Goal: Task Accomplishment & Management: Complete application form

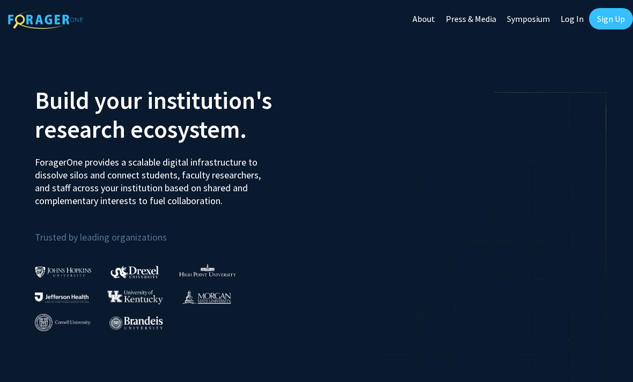
click at [606, 27] on link "Sign Up" at bounding box center [611, 18] width 44 height 21
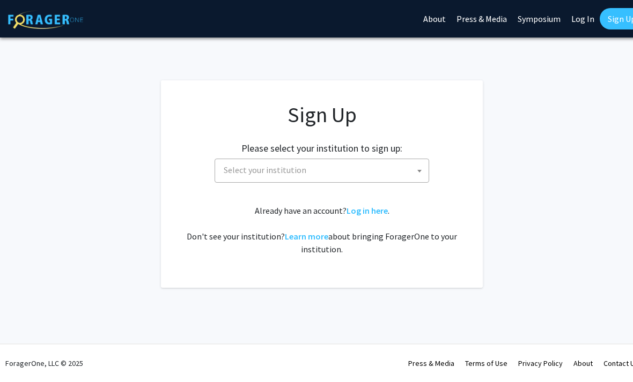
click at [367, 169] on span "Select your institution" at bounding box center [323, 170] width 209 height 22
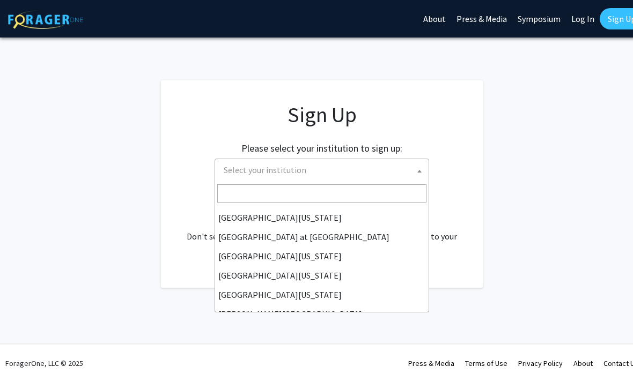
scroll to position [375, 0]
select select "33"
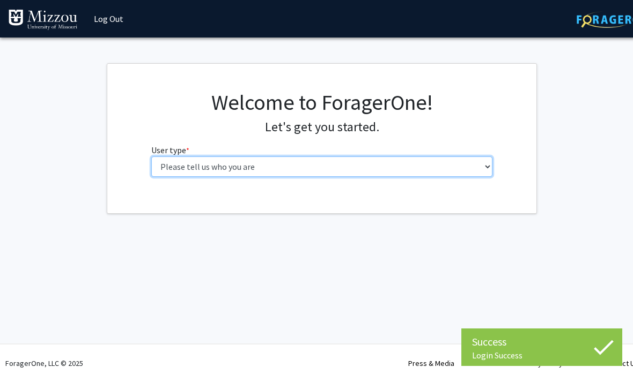
click at [307, 168] on select "Please tell us who you are Undergraduate Student Master's Student Doctoral Cand…" at bounding box center [321, 167] width 341 height 20
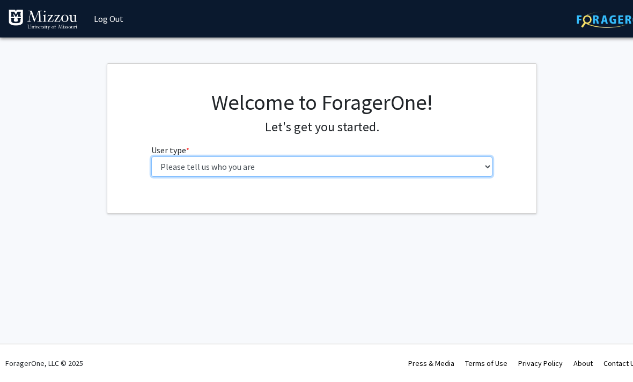
select select "1: undergrad"
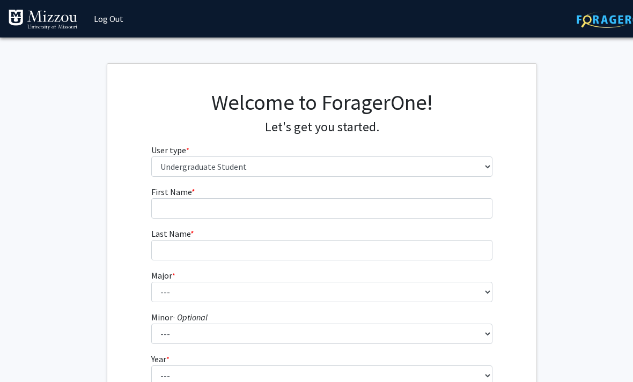
click at [334, 190] on fg-input "First Name * required" at bounding box center [321, 201] width 341 height 33
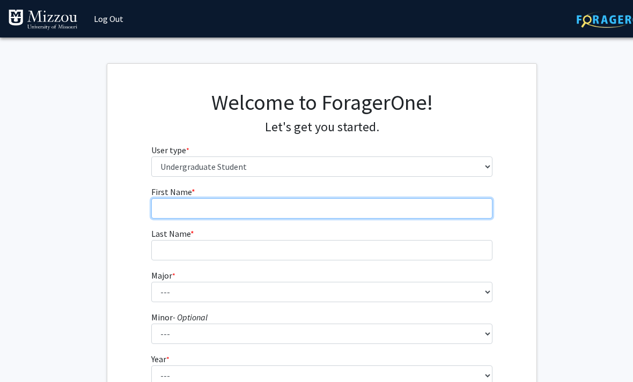
click at [348, 213] on input "First Name * required" at bounding box center [321, 208] width 341 height 20
type input "Nicola"
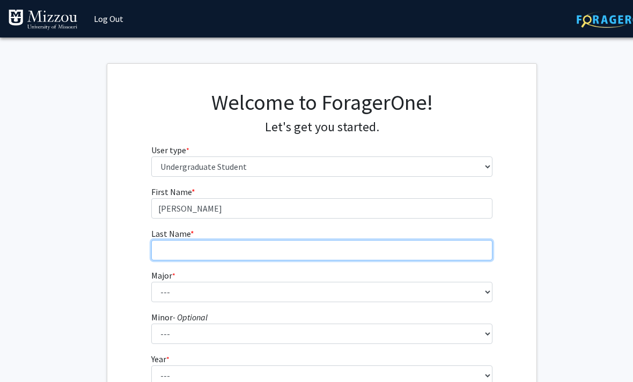
click at [193, 255] on input "Last Name * required" at bounding box center [321, 250] width 341 height 20
type input "Downing"
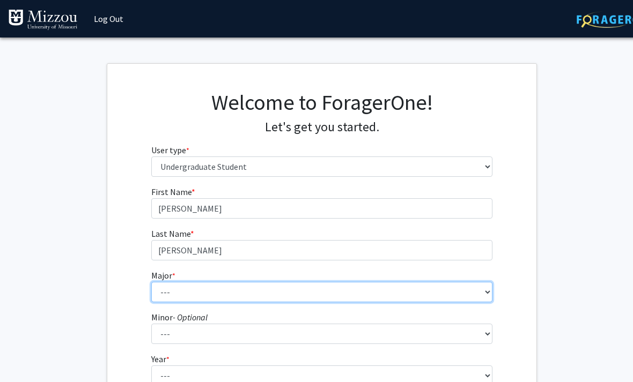
click at [187, 298] on select "--- Agribusiness Management Agricultural Education Agricultural Education: Comm…" at bounding box center [321, 292] width 341 height 20
select select "32: 2637"
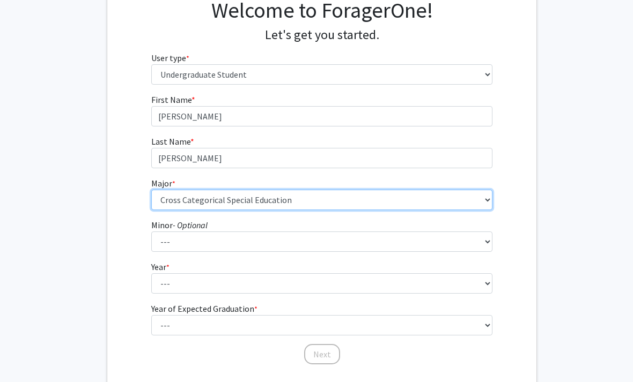
scroll to position [131, 0]
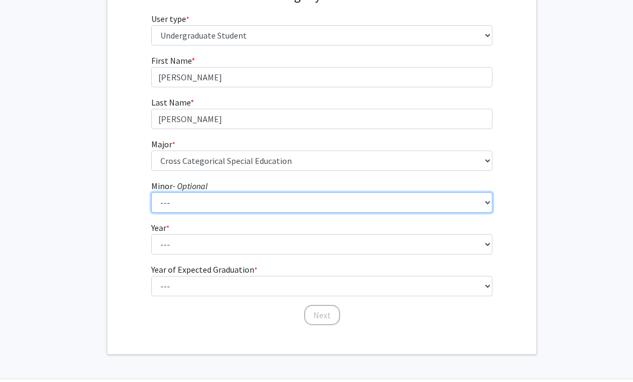
click at [346, 209] on select "--- Accountancy Aerospace Engineering Aerospace Studies Agribusiness Management…" at bounding box center [321, 202] width 341 height 20
click at [353, 198] on select "--- Accountancy Aerospace Engineering Aerospace Studies Agribusiness Management…" at bounding box center [321, 202] width 341 height 20
select select "52: 2008"
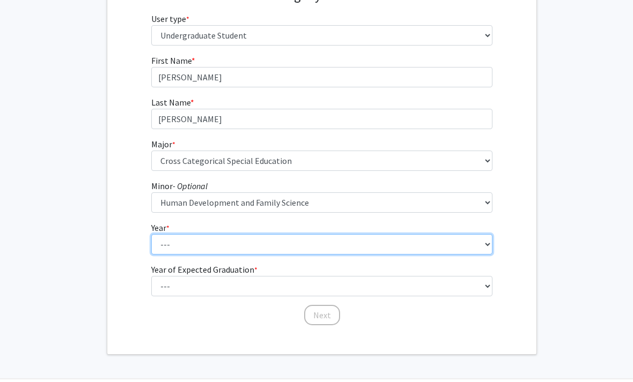
click at [331, 243] on select "--- First-year Sophomore Junior Senior Postbaccalaureate Certificate" at bounding box center [321, 244] width 341 height 20
select select "2: sophomore"
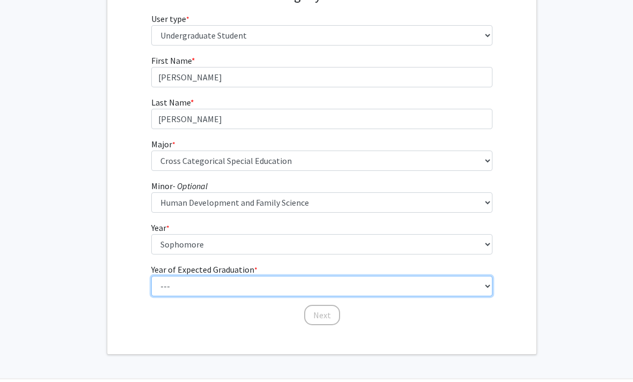
click at [244, 286] on select "--- 2025 2026 2027 2028 2029 2030 2031 2032 2033 2034" at bounding box center [321, 286] width 341 height 20
select select "4: 2028"
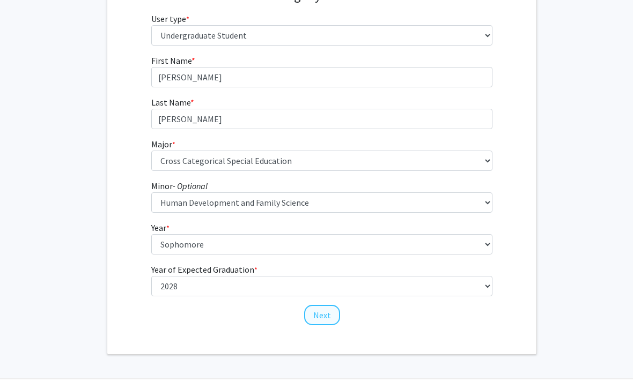
click at [332, 323] on button "Next" at bounding box center [322, 315] width 36 height 20
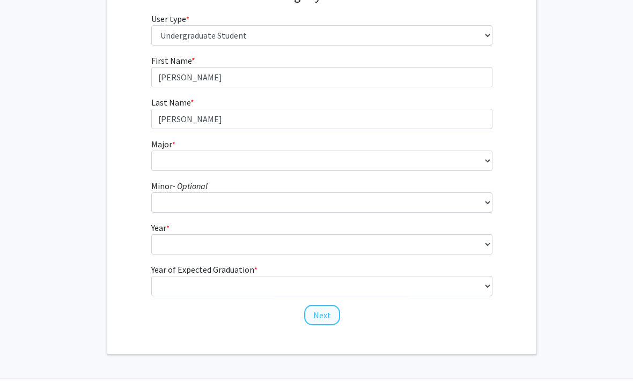
scroll to position [0, 0]
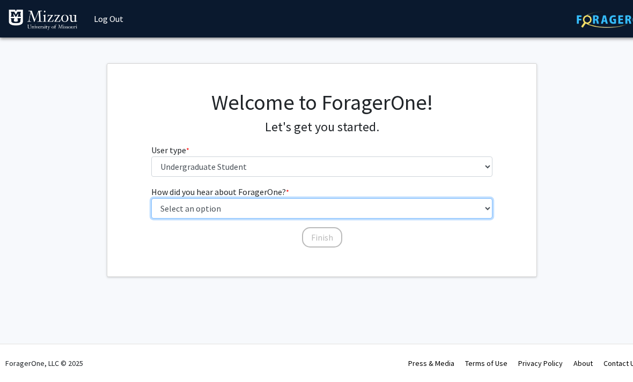
click at [356, 200] on select "Select an option Peer/student recommendation Faculty/staff recommendation Unive…" at bounding box center [321, 208] width 341 height 20
select select "2: faculty_recommendation"
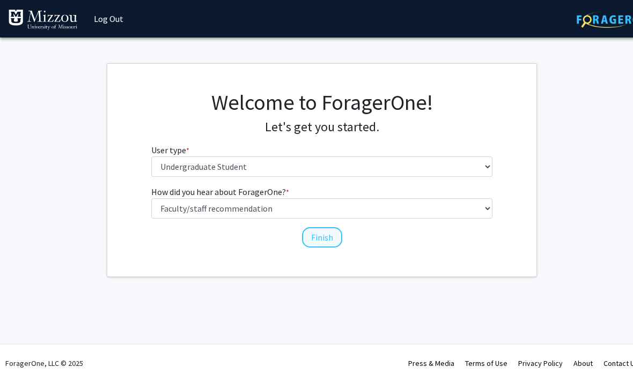
click at [321, 242] on button "Finish" at bounding box center [322, 237] width 40 height 20
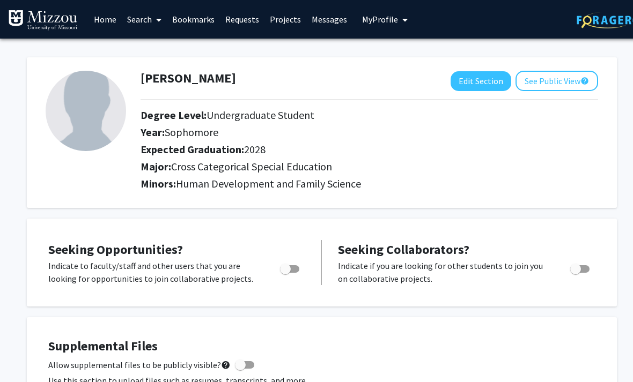
click at [525, 206] on div "Nicola Downing Edit Section See Public View help Degree Level: Undergraduate St…" at bounding box center [322, 132] width 590 height 151
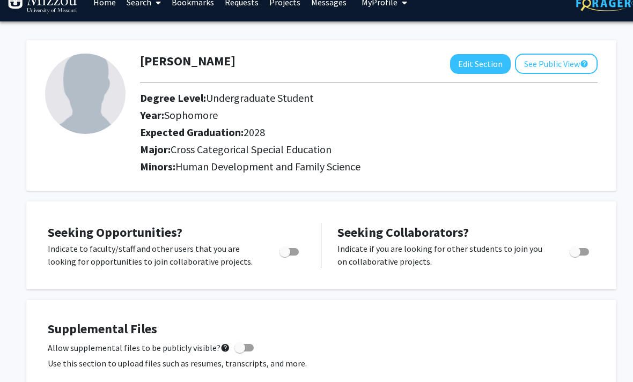
scroll to position [0, 1]
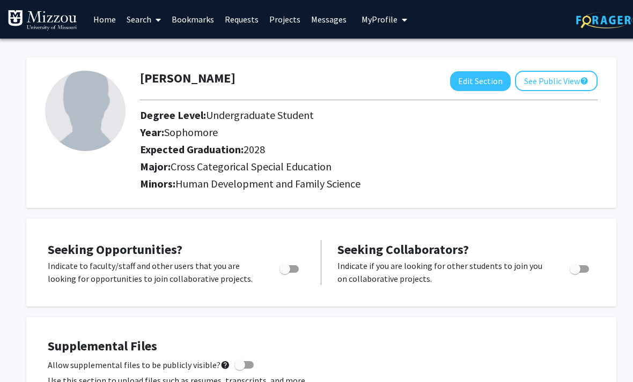
click at [139, 26] on link "Search" at bounding box center [143, 20] width 45 height 38
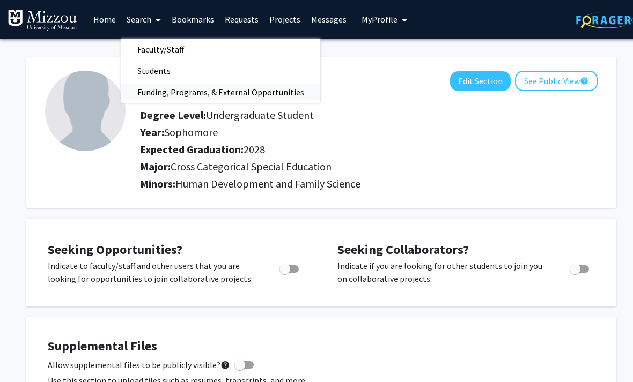
click at [275, 88] on span "Funding, Programs, & External Opportunities" at bounding box center [220, 91] width 199 height 21
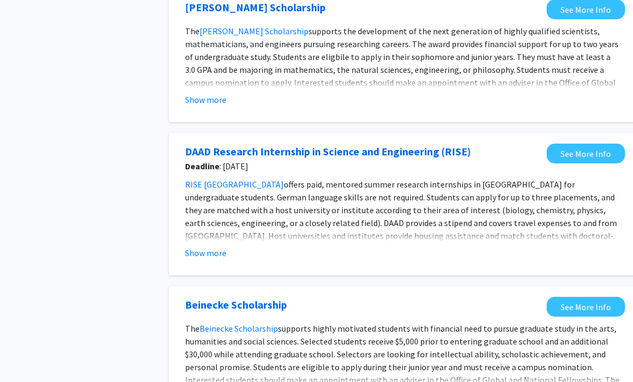
scroll to position [1228, 0]
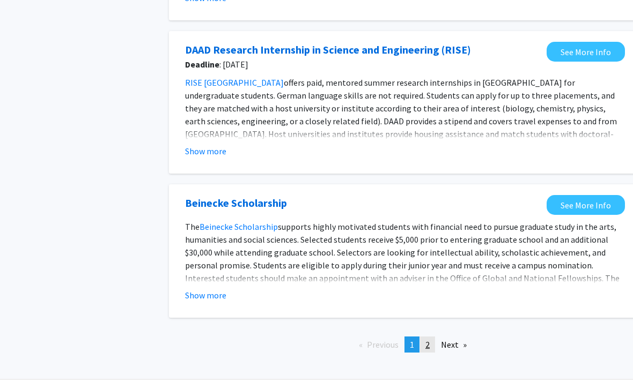
click at [423, 340] on link "page 2" at bounding box center [427, 345] width 15 height 16
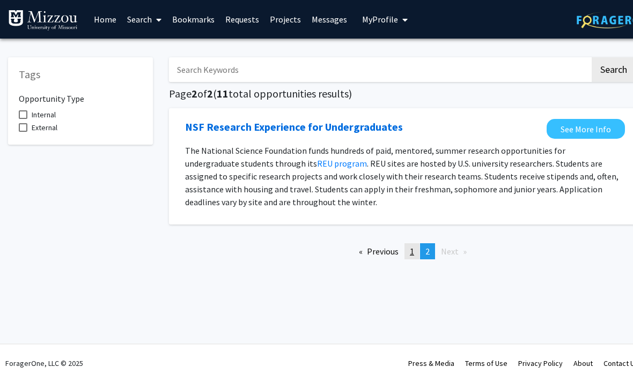
click at [417, 244] on link "page 1" at bounding box center [411, 251] width 15 height 16
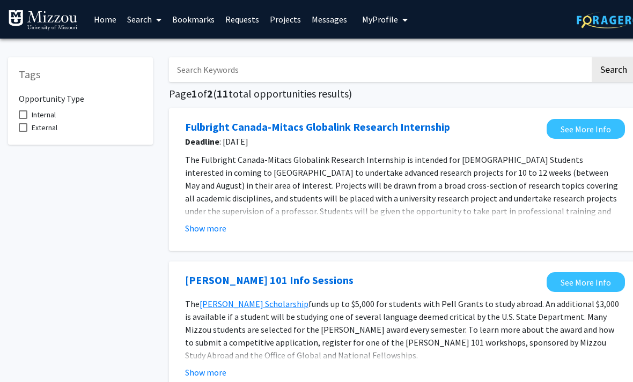
click at [289, 11] on link "Projects" at bounding box center [285, 20] width 42 height 38
